Goal: Find specific page/section: Find specific page/section

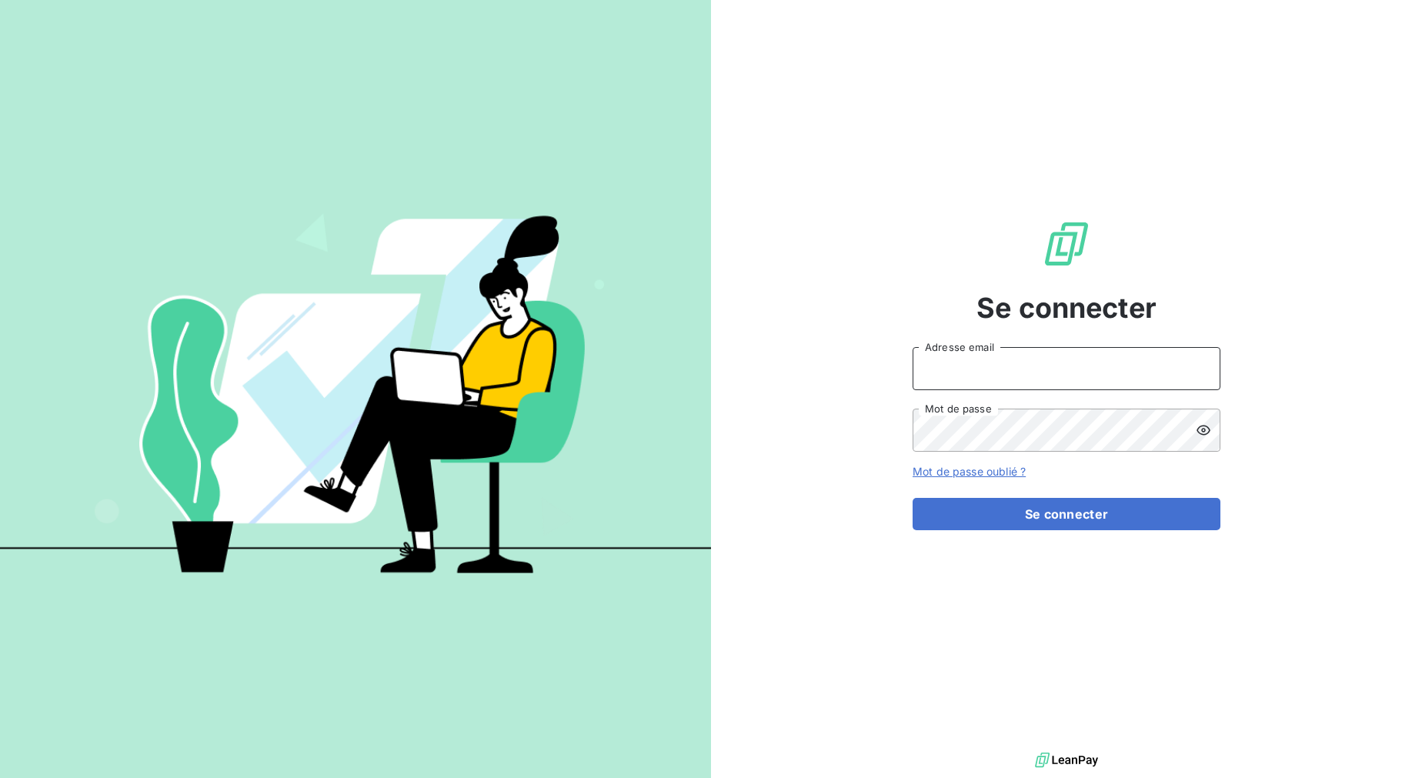
click at [965, 353] on input "Adresse email" at bounding box center [1066, 368] width 308 height 43
type input "[EMAIL_ADDRESS][DOMAIN_NAME]"
click at [912, 498] on button "Se connecter" at bounding box center [1066, 514] width 308 height 32
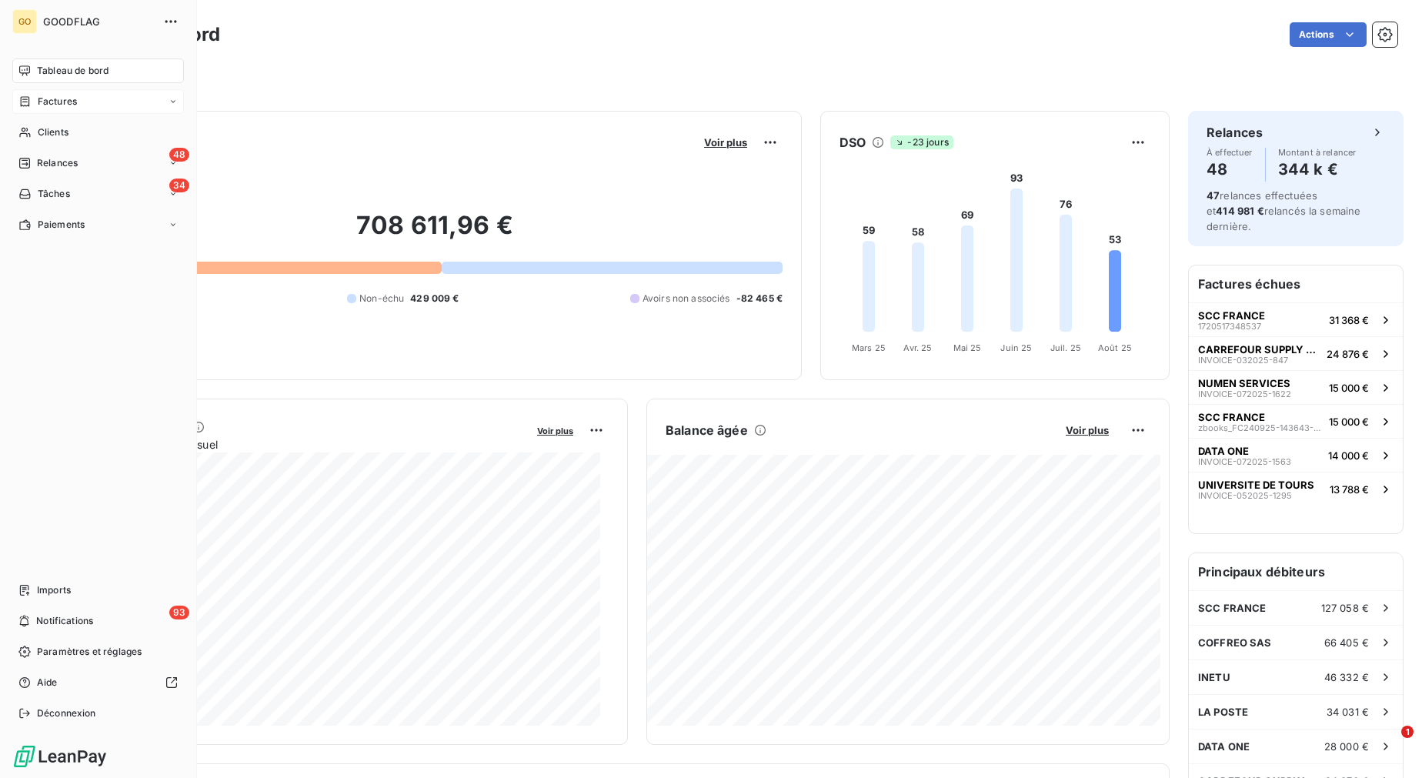
click at [98, 98] on div "Factures" at bounding box center [98, 101] width 172 height 25
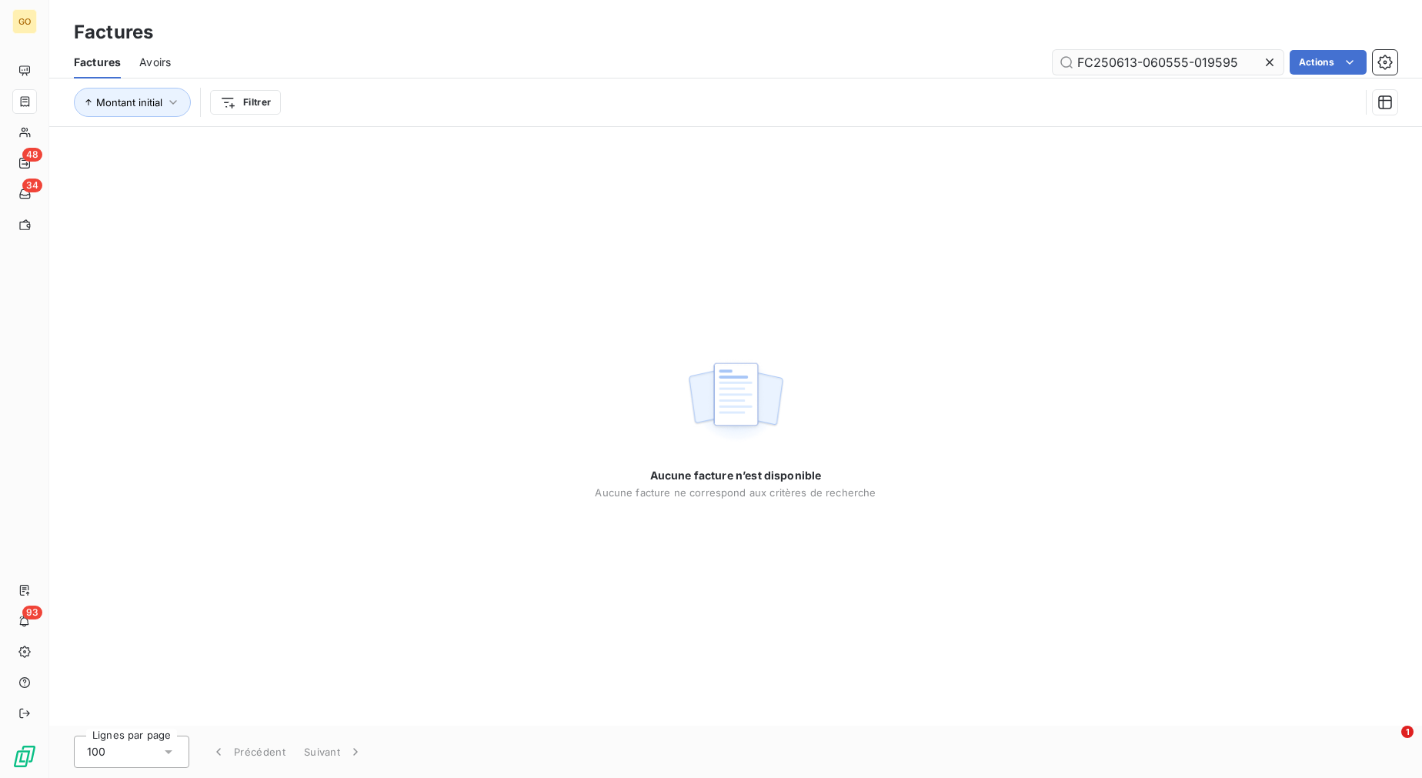
click at [1159, 65] on input "FC250613-060555-019595" at bounding box center [1167, 62] width 231 height 25
type input "732V5W0O96l83K?"
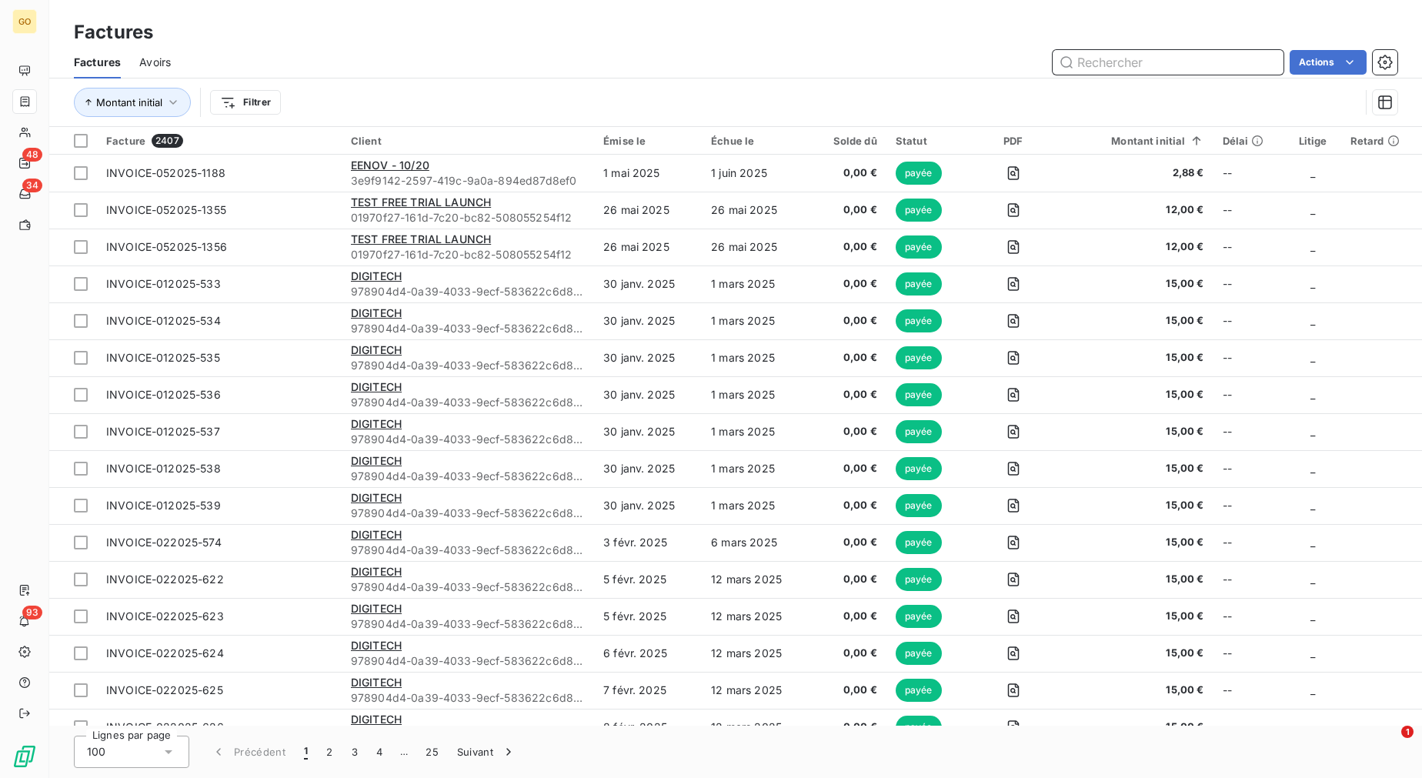
click at [1112, 66] on input "text" at bounding box center [1167, 62] width 231 height 25
paste input "INVOICE-062025-1497"
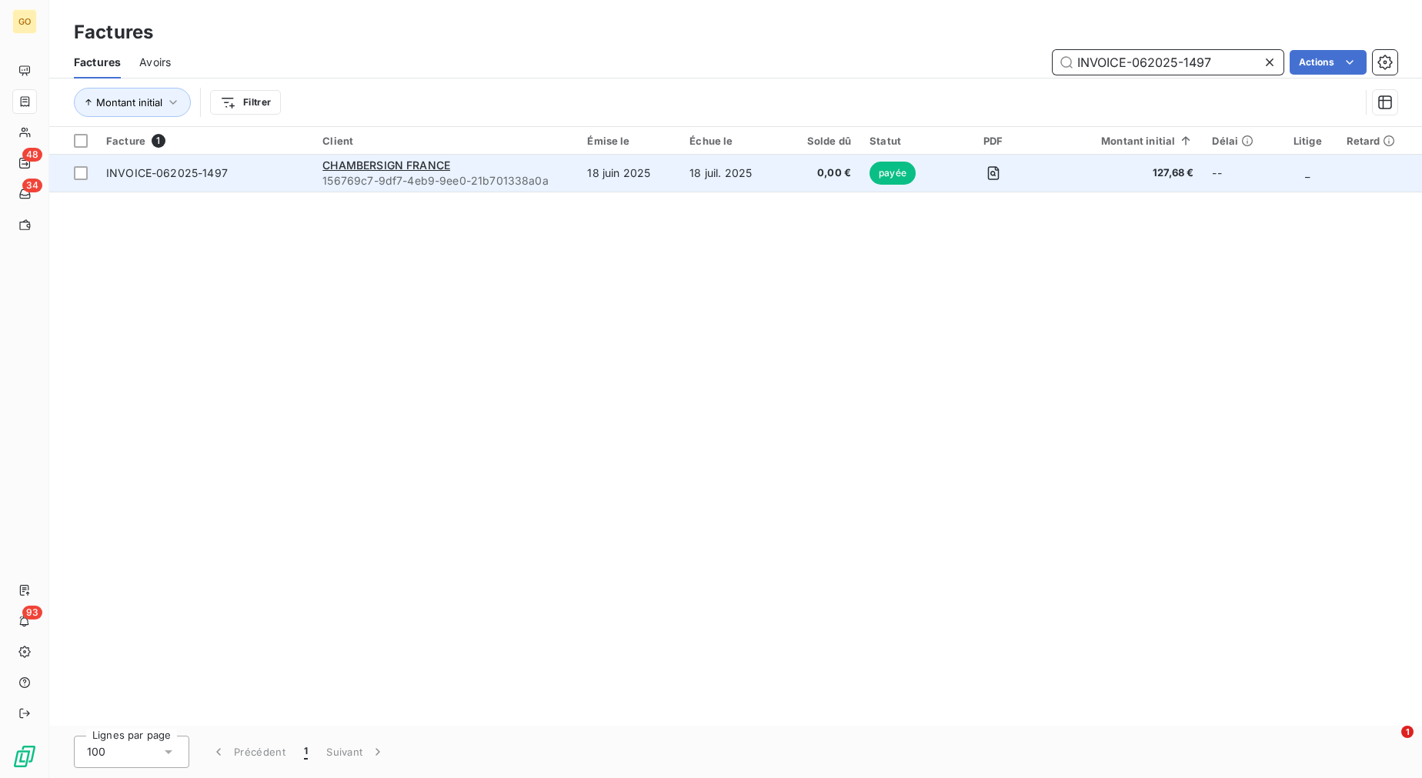
type input "INVOICE-062025-1497"
click at [755, 178] on td "18 juil. 2025" at bounding box center [731, 173] width 102 height 37
